Goal: Information Seeking & Learning: Find specific fact

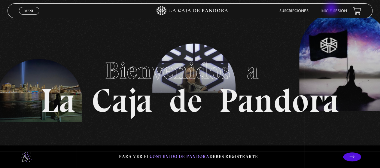
click at [332, 9] on link "Inicie sesión" at bounding box center [334, 11] width 26 height 4
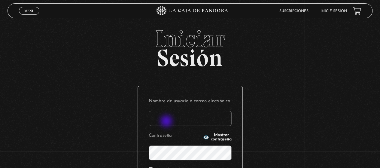
click at [167, 122] on input "Nombre de usuario o correo electrónico" at bounding box center [190, 118] width 83 height 15
type input "nancybm97@gmail.com"
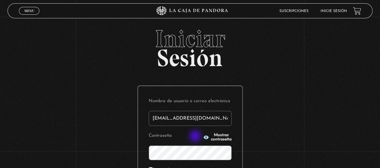
click at [203, 137] on button "Mostrar contraseña" at bounding box center [217, 137] width 29 height 8
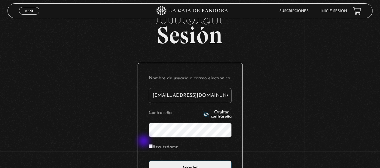
scroll to position [30, 0]
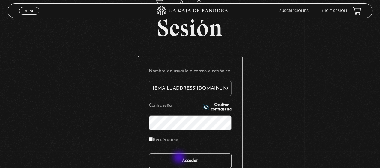
click at [180, 158] on input "Acceder" at bounding box center [190, 160] width 83 height 15
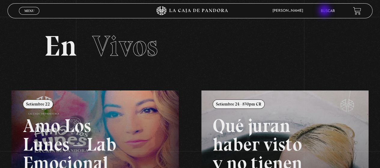
click at [325, 11] on link "Buscar" at bounding box center [328, 11] width 14 height 4
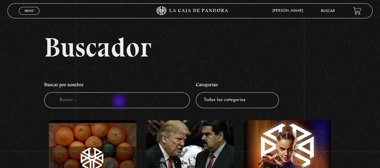
click at [120, 102] on input "Buscador" at bounding box center [117, 100] width 146 height 16
type input "mi otra yo"
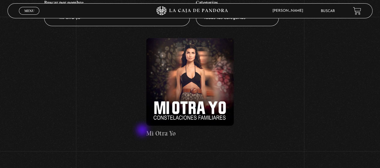
scroll to position [90, 0]
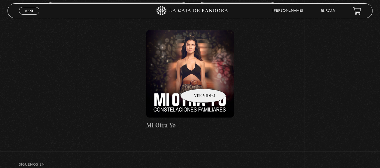
click at [195, 80] on figure at bounding box center [189, 73] width 87 height 87
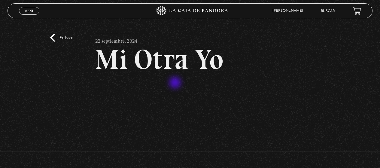
scroll to position [60, 0]
